Goal: Task Accomplishment & Management: Manage account settings

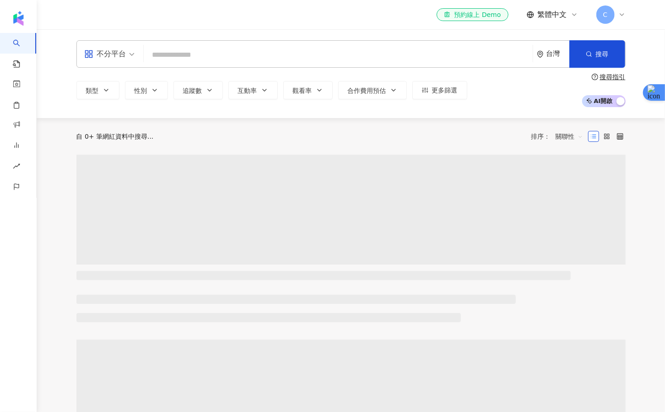
click at [603, 16] on span "C" at bounding box center [606, 14] width 18 height 18
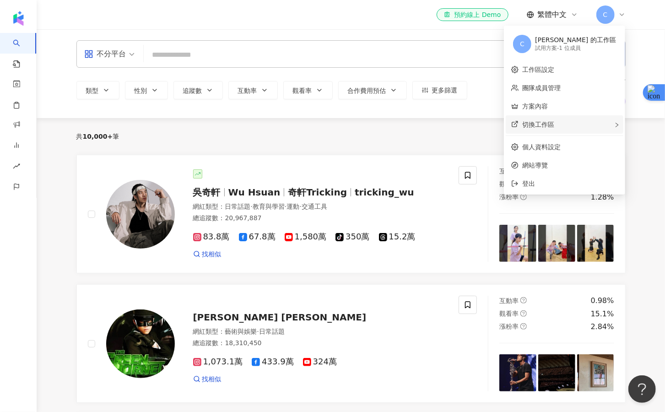
click at [567, 126] on div "切換工作區" at bounding box center [565, 124] width 118 height 18
click at [485, 125] on span "建立新工作區" at bounding box center [476, 125] width 38 height 10
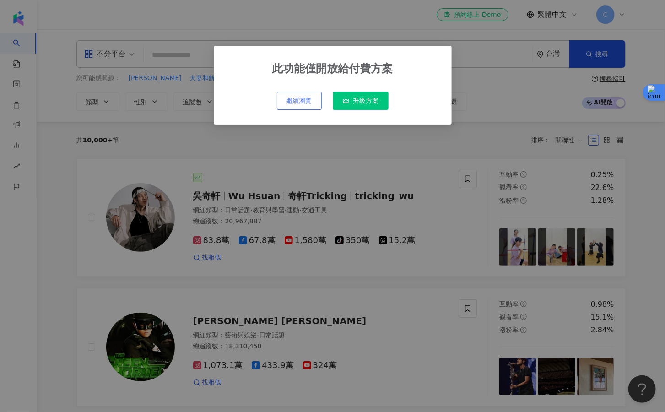
click at [295, 102] on span "繼續瀏覽" at bounding box center [300, 100] width 26 height 7
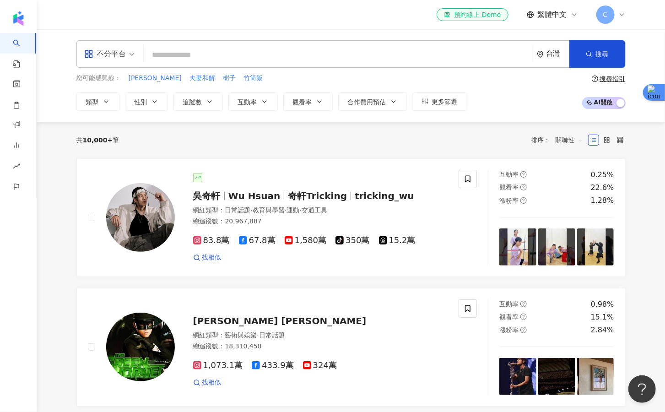
click at [604, 15] on span "C" at bounding box center [606, 15] width 5 height 10
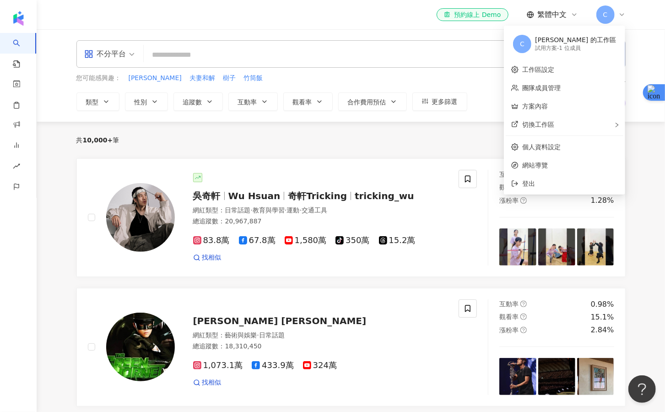
click at [592, 42] on div "[PERSON_NAME] 的工作區" at bounding box center [575, 40] width 81 height 9
click at [602, 17] on span "C" at bounding box center [606, 14] width 18 height 18
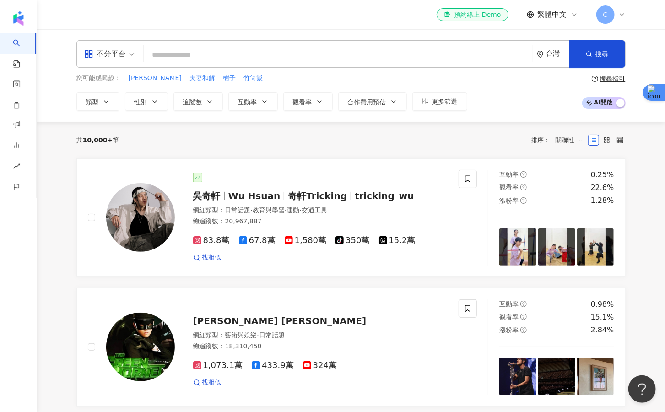
click at [615, 5] on div "el-icon-cs 預約線上 Demo 繁體中文 C" at bounding box center [350, 14] width 549 height 29
click at [608, 16] on span "C" at bounding box center [606, 14] width 18 height 18
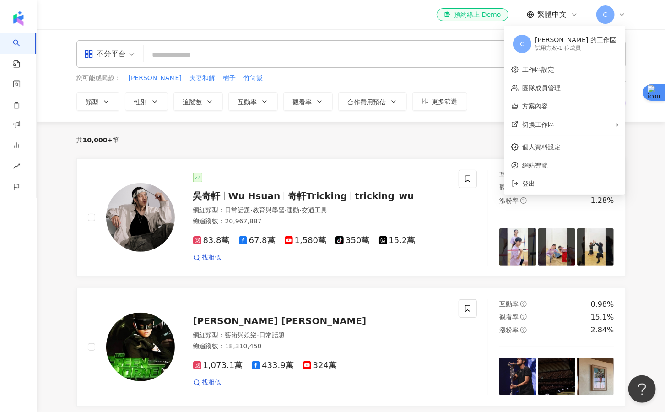
click at [585, 49] on div "試用方案 - 1 位成員" at bounding box center [575, 48] width 81 height 8
click at [556, 145] on link "個人資料設定" at bounding box center [541, 146] width 38 height 7
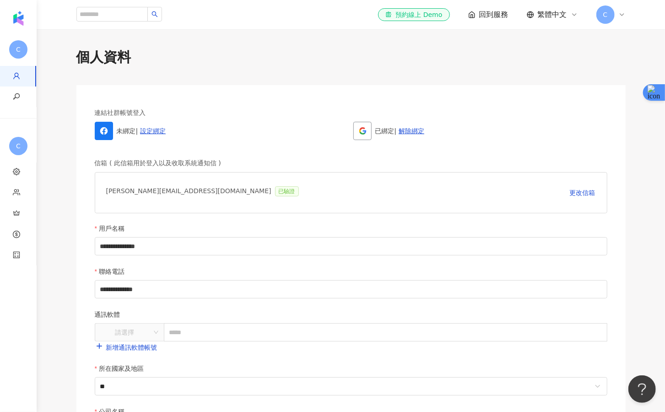
click at [614, 18] on span "C" at bounding box center [606, 14] width 18 height 18
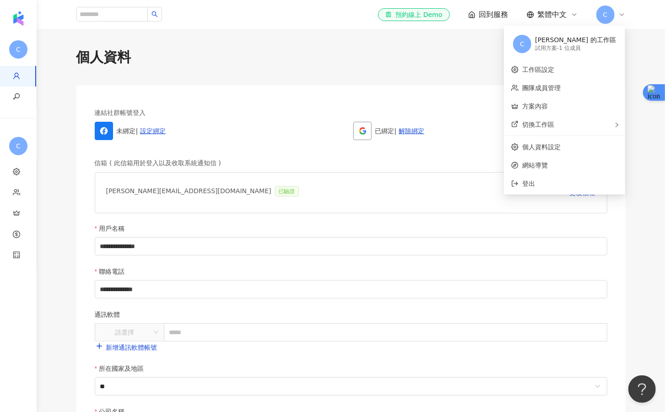
click at [507, 364] on div "所在國家及地區" at bounding box center [351, 371] width 513 height 14
